Goal: Check status: Check status

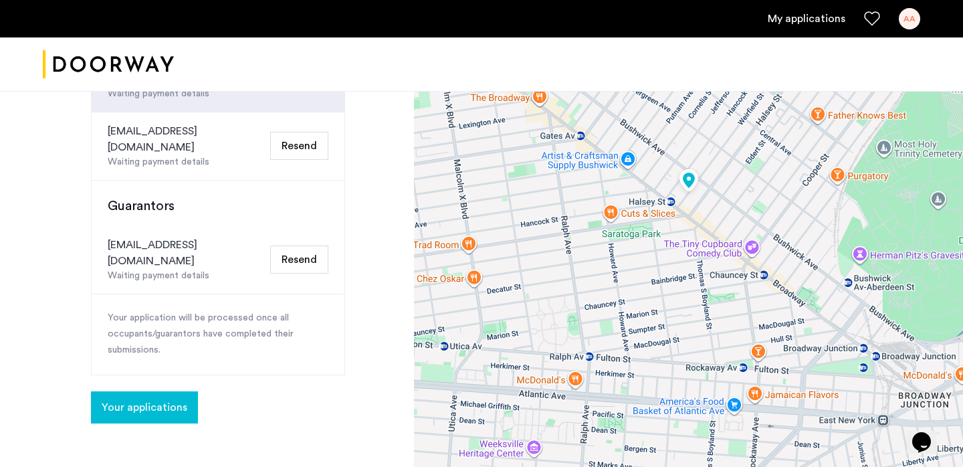
scroll to position [308, 0]
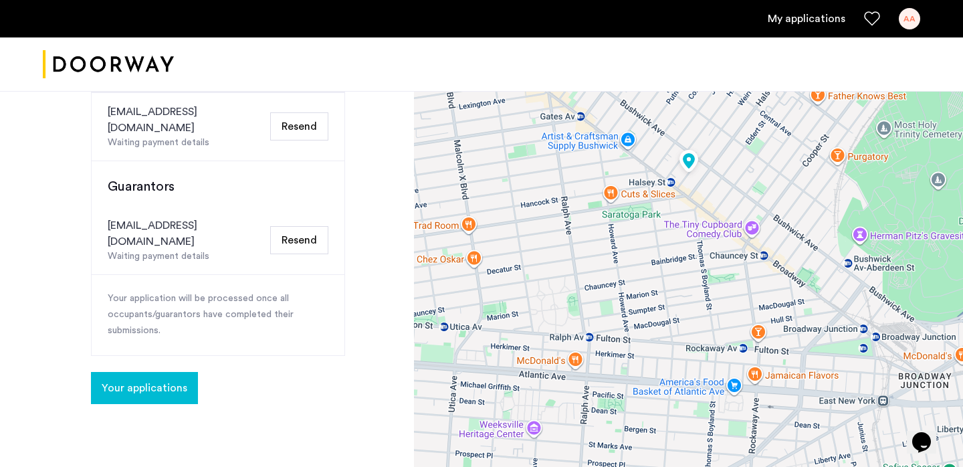
click at [162, 380] on span "Your applications" at bounding box center [145, 388] width 86 height 16
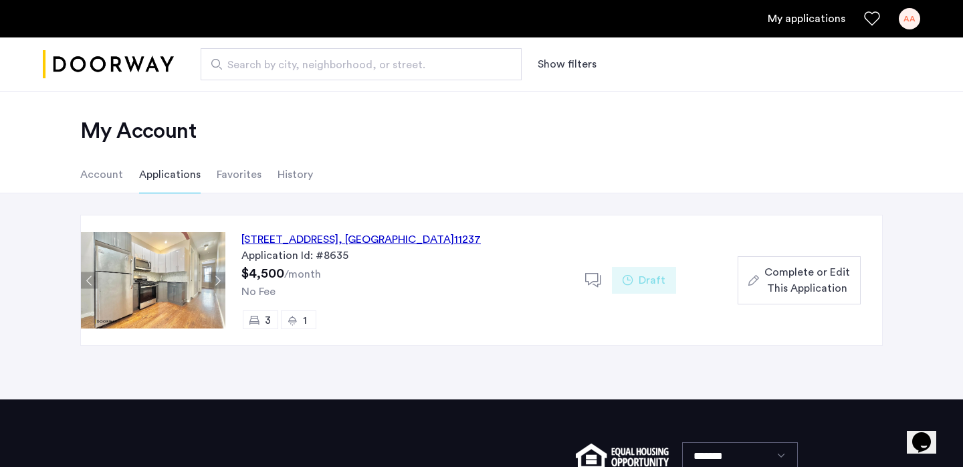
click at [369, 240] on div "[STREET_ADDRESS]" at bounding box center [362, 240] width 240 height 16
